Goal: Information Seeking & Learning: Learn about a topic

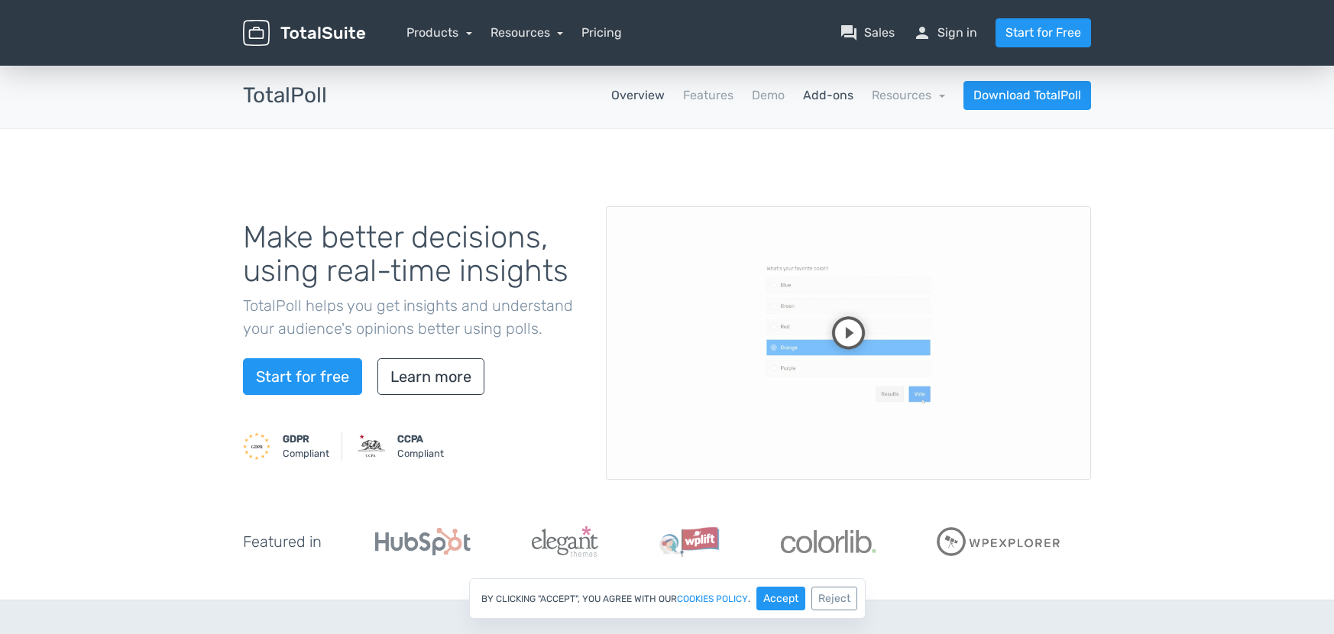
click at [832, 95] on link "Add-ons" at bounding box center [828, 95] width 50 height 18
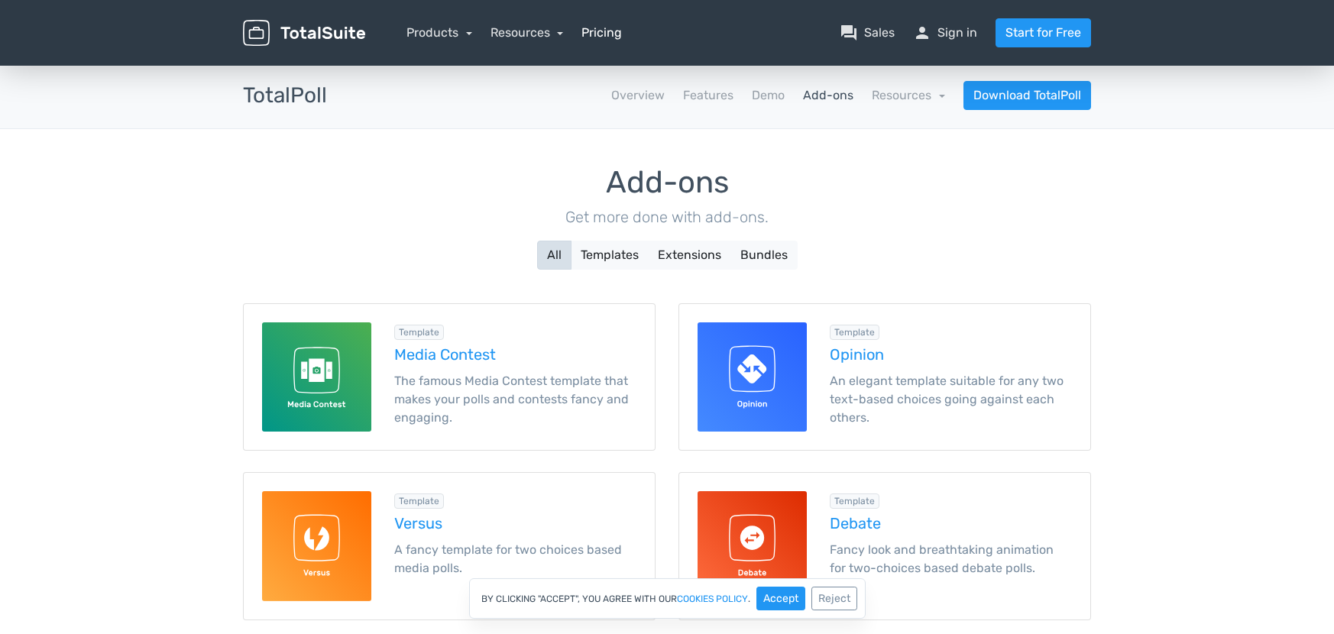
click at [605, 36] on link "Pricing" at bounding box center [602, 33] width 41 height 18
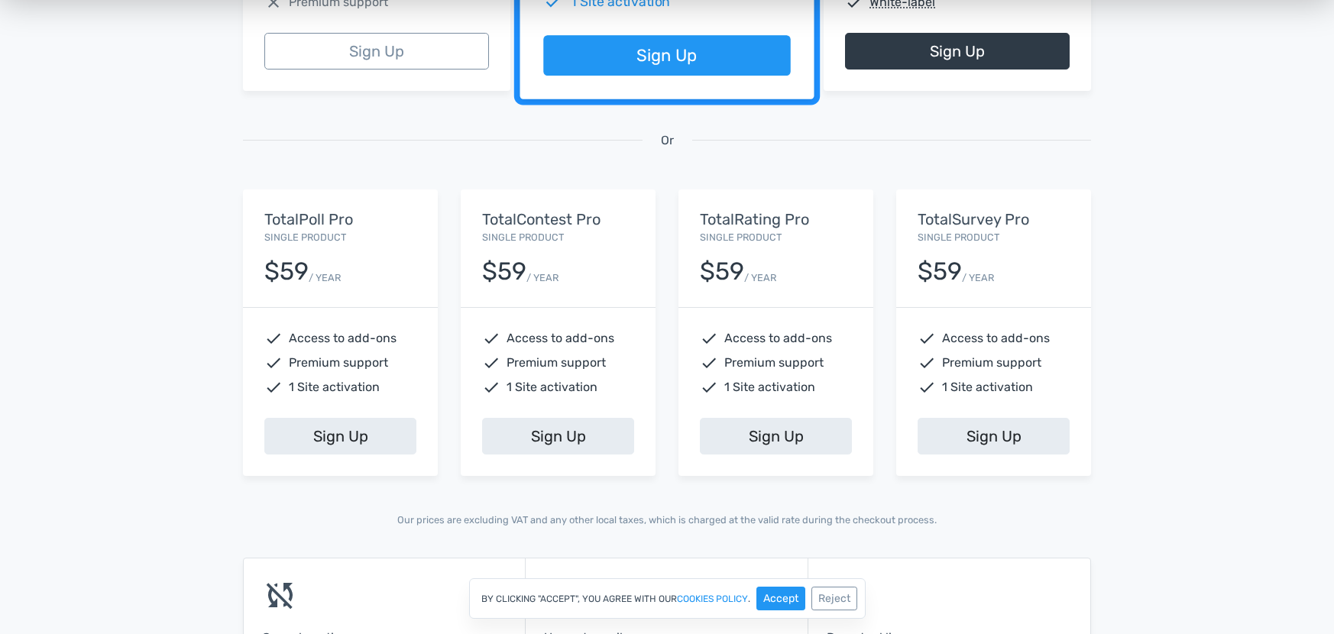
scroll to position [520, 0]
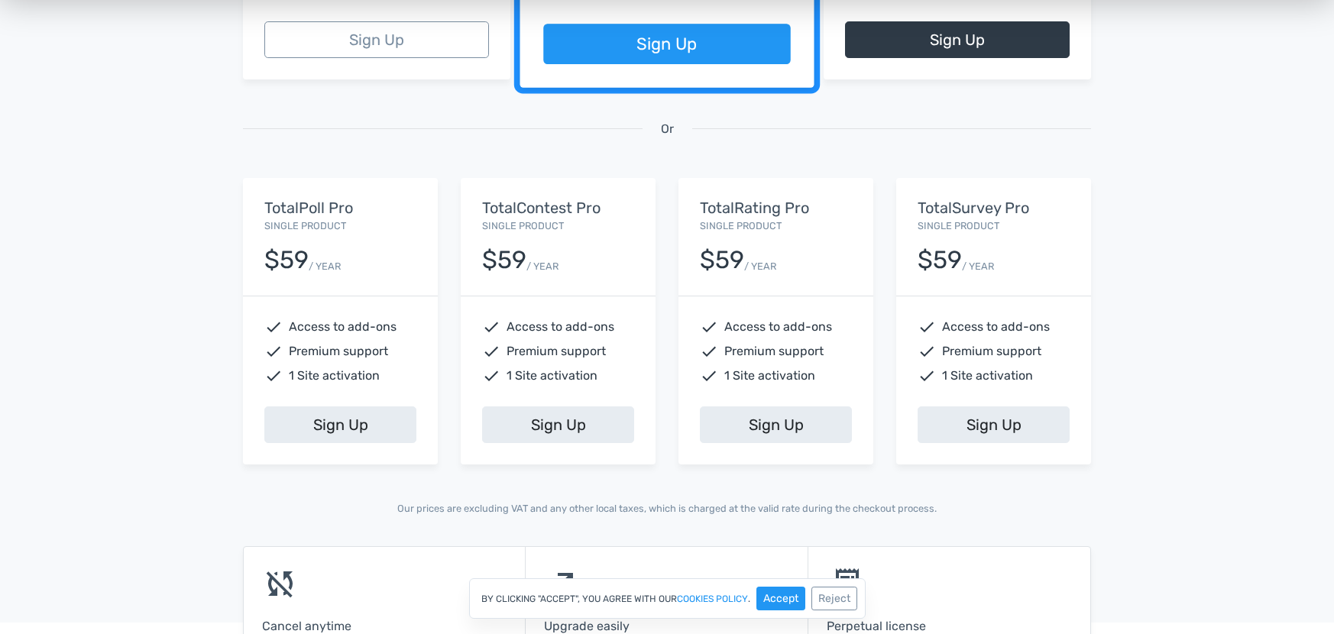
click at [277, 220] on small "Single Product" at bounding box center [305, 225] width 82 height 11
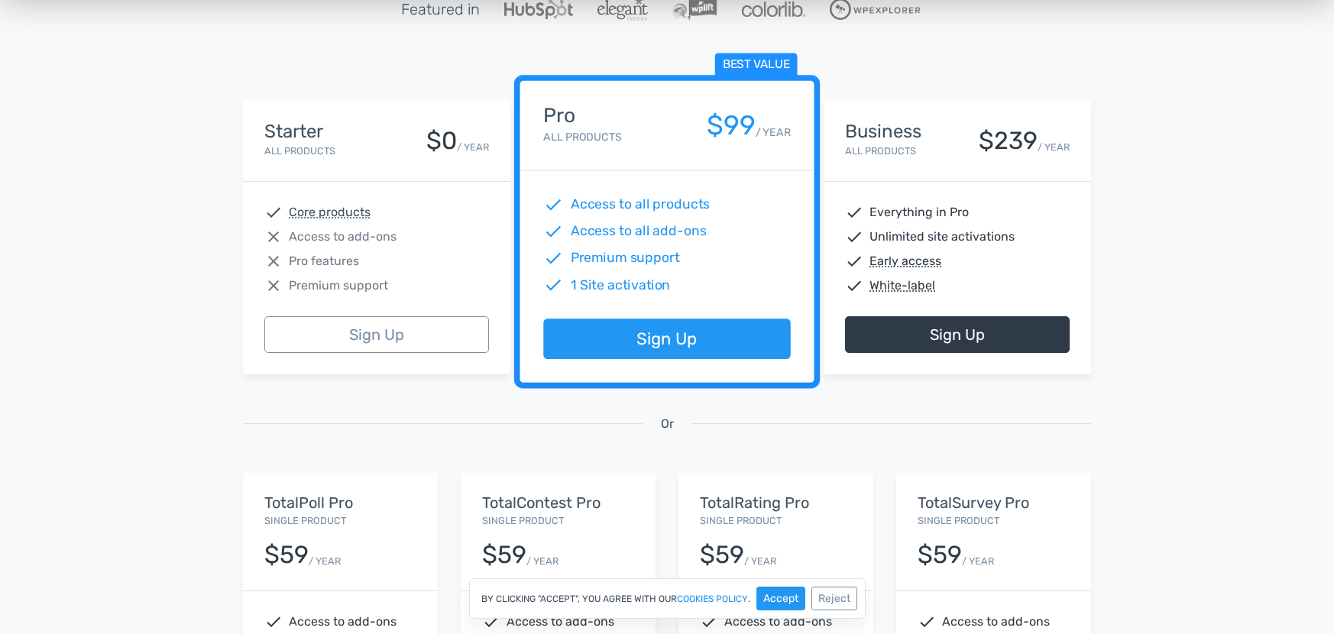
scroll to position [0, 0]
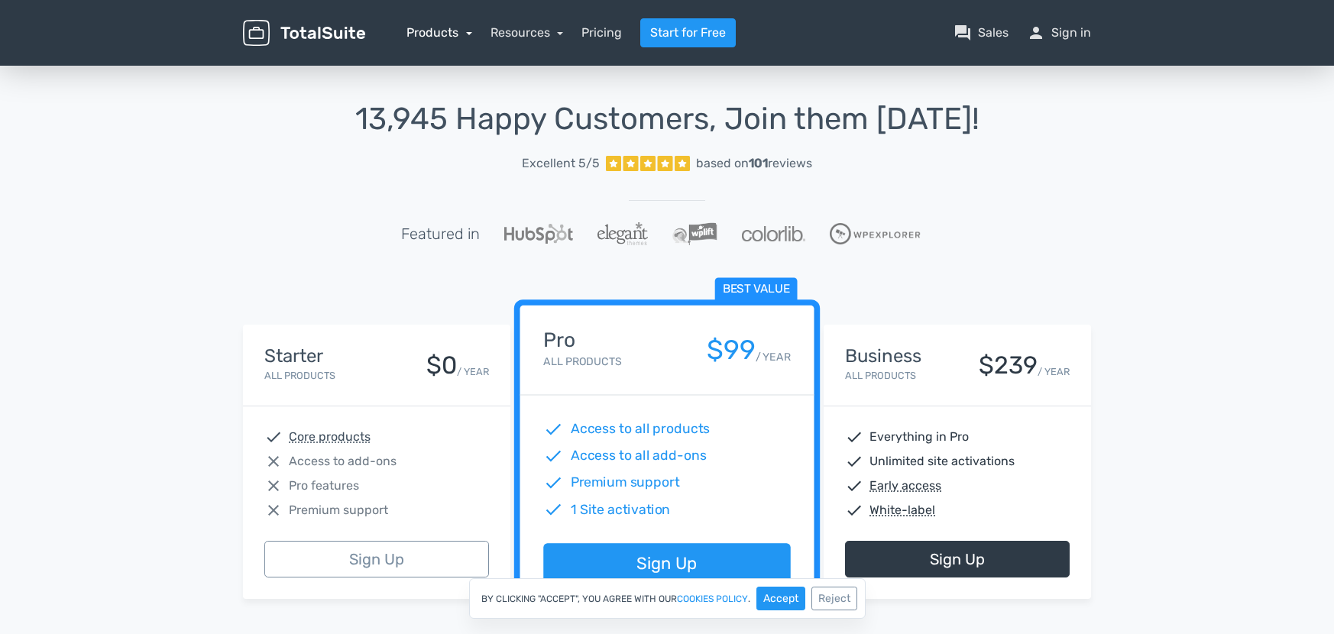
click at [441, 36] on link "Products" at bounding box center [440, 32] width 66 height 15
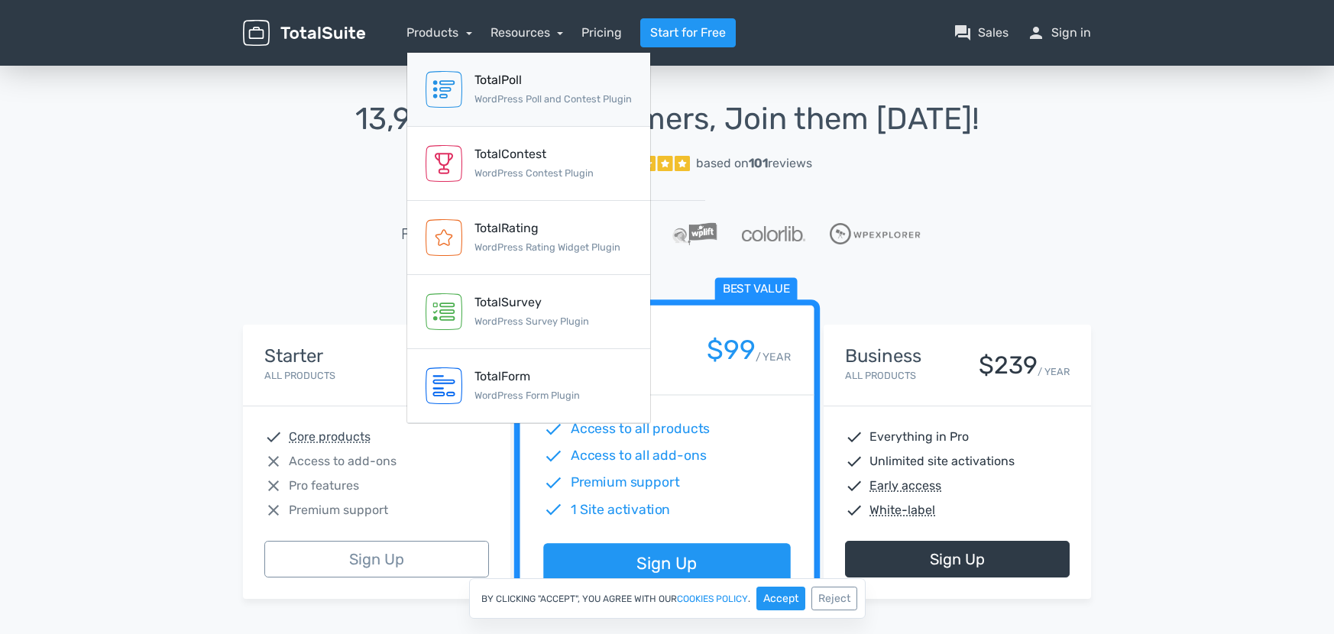
click at [495, 95] on small "WordPress Poll and Contest Plugin" at bounding box center [553, 98] width 157 height 11
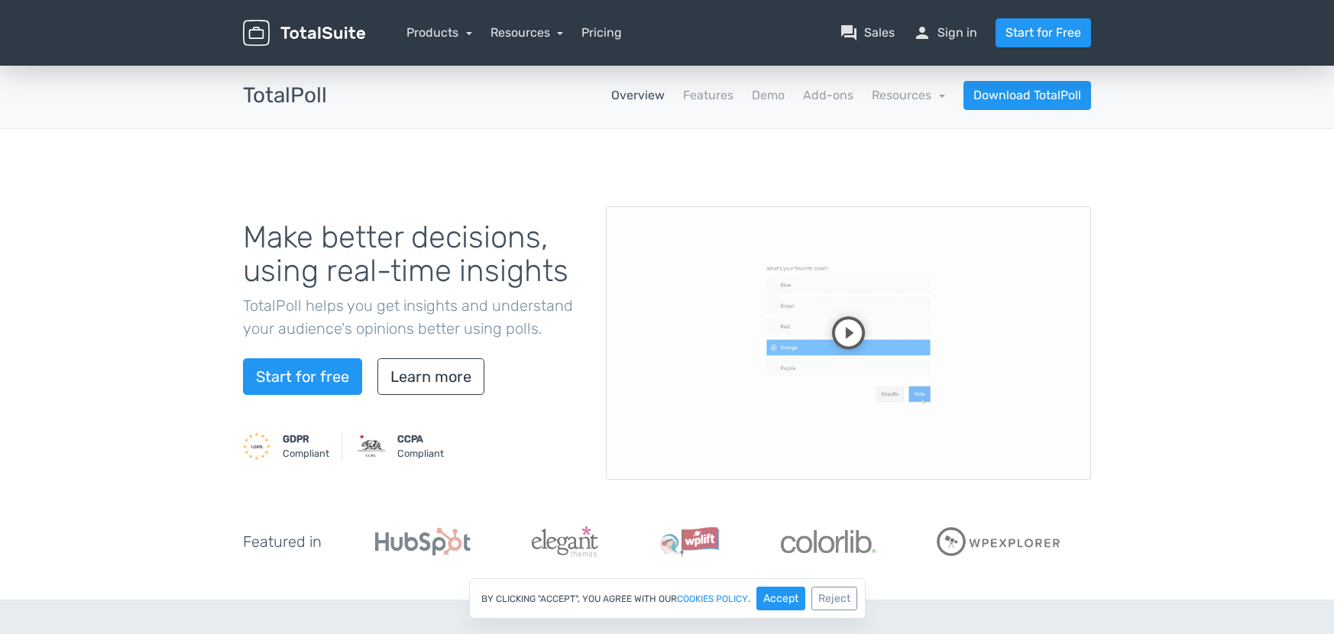
click at [851, 328] on video at bounding box center [848, 343] width 485 height 274
